Goal: Task Accomplishment & Management: Use online tool/utility

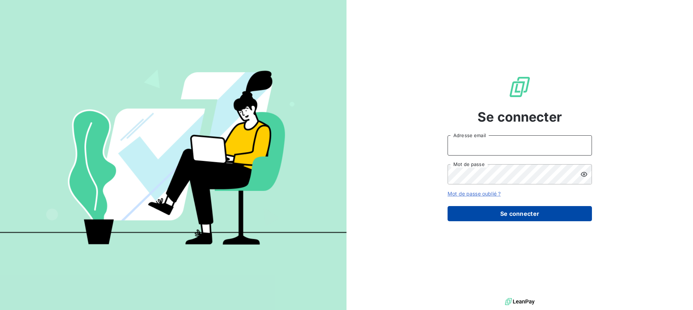
type input "[PERSON_NAME][EMAIL_ADDRESS][DOMAIN_NAME]"
click at [509, 212] on button "Se connecter" at bounding box center [520, 213] width 144 height 15
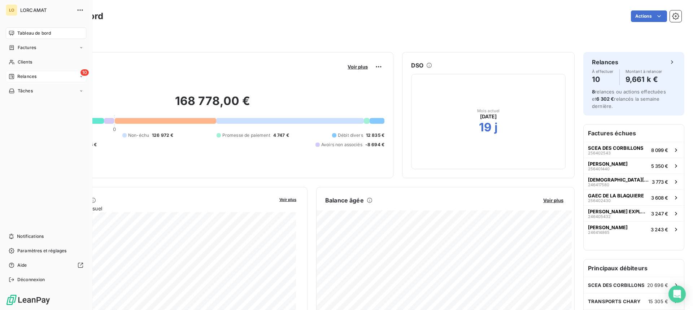
click at [10, 75] on icon at bounding box center [12, 77] width 6 height 6
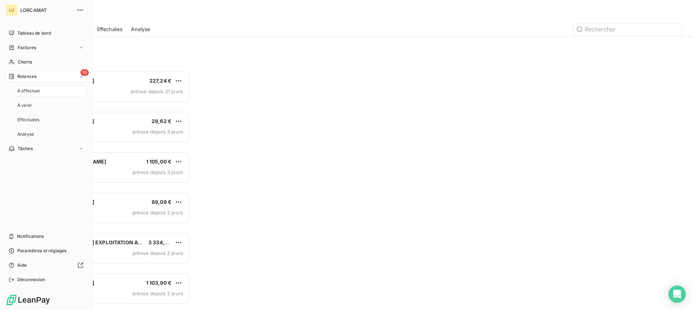
scroll to position [234, 150]
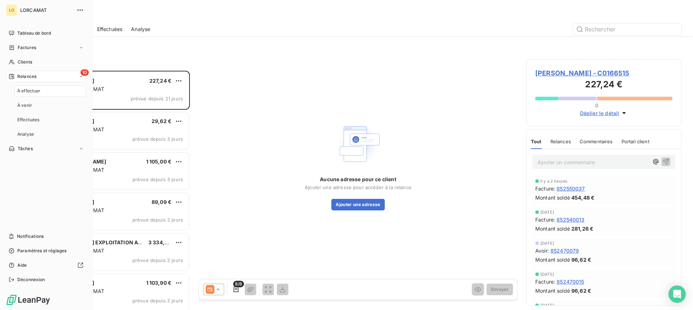
click at [36, 90] on span "À effectuer" at bounding box center [28, 91] width 23 height 6
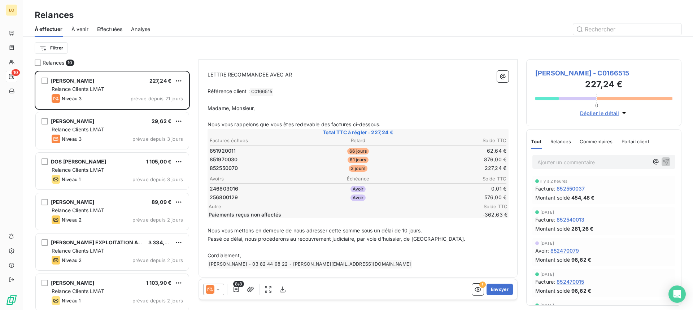
scroll to position [71, 0]
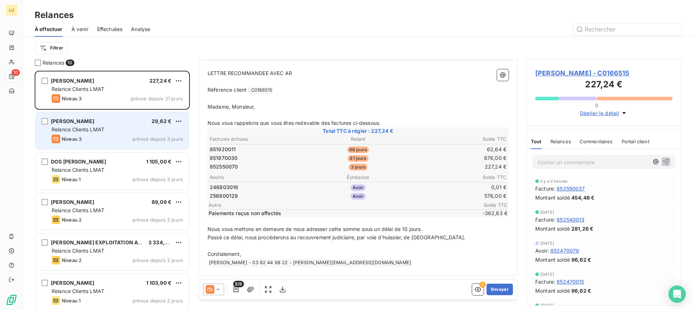
click at [121, 134] on div "[PERSON_NAME] 29,62 € Relance Clients LMAT Niveau 3 prévue depuis 3 jours" at bounding box center [112, 130] width 153 height 37
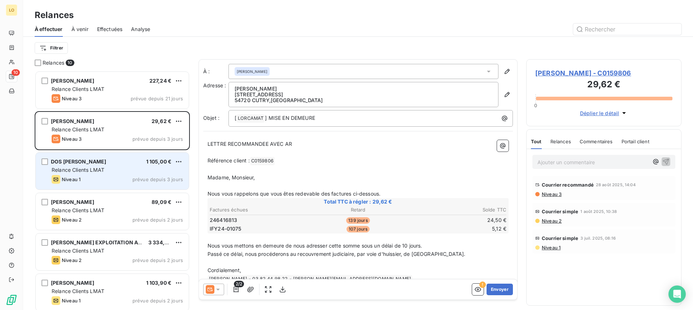
click at [117, 170] on div "Relance Clients LMAT" at bounding box center [117, 169] width 131 height 7
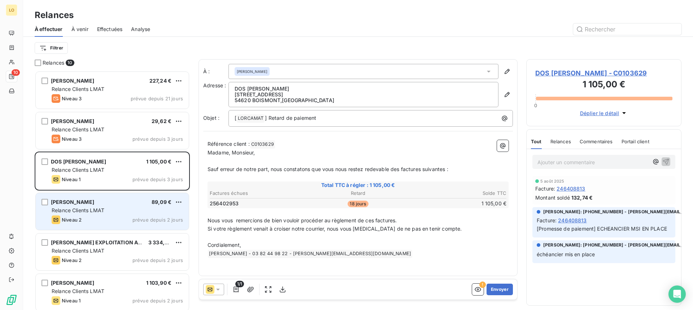
click at [114, 202] on div "[PERSON_NAME] 89,09 €" at bounding box center [117, 202] width 131 height 6
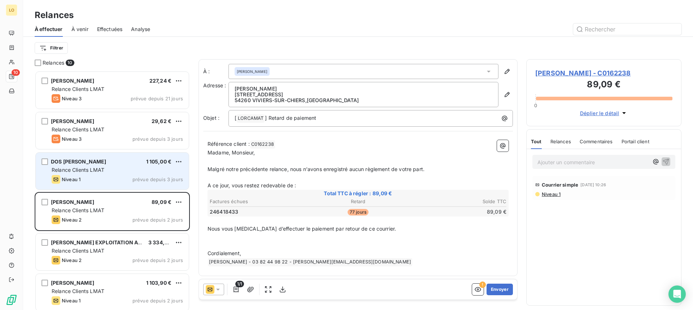
click at [118, 162] on div "DOS [PERSON_NAME] 1 105,00 €" at bounding box center [117, 161] width 131 height 6
